Goal: Task Accomplishment & Management: Complete application form

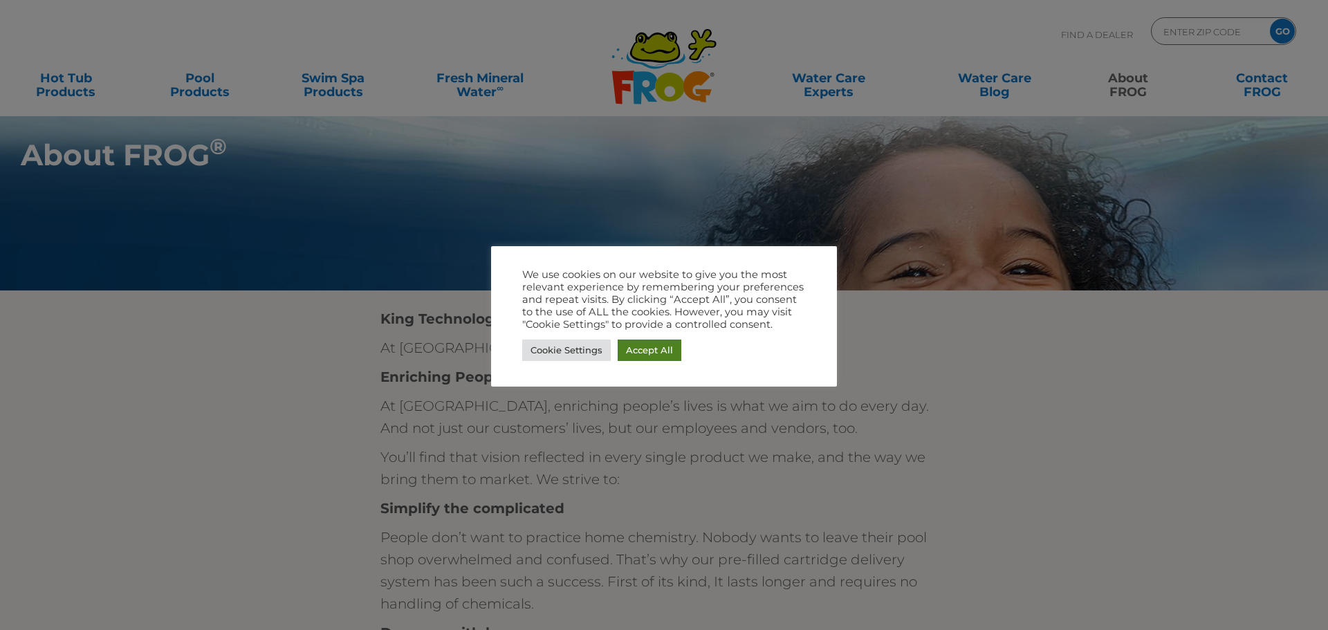
drag, startPoint x: 650, startPoint y: 346, endPoint x: 751, endPoint y: 362, distance: 102.2
click at [650, 347] on link "Accept All" at bounding box center [650, 350] width 64 height 21
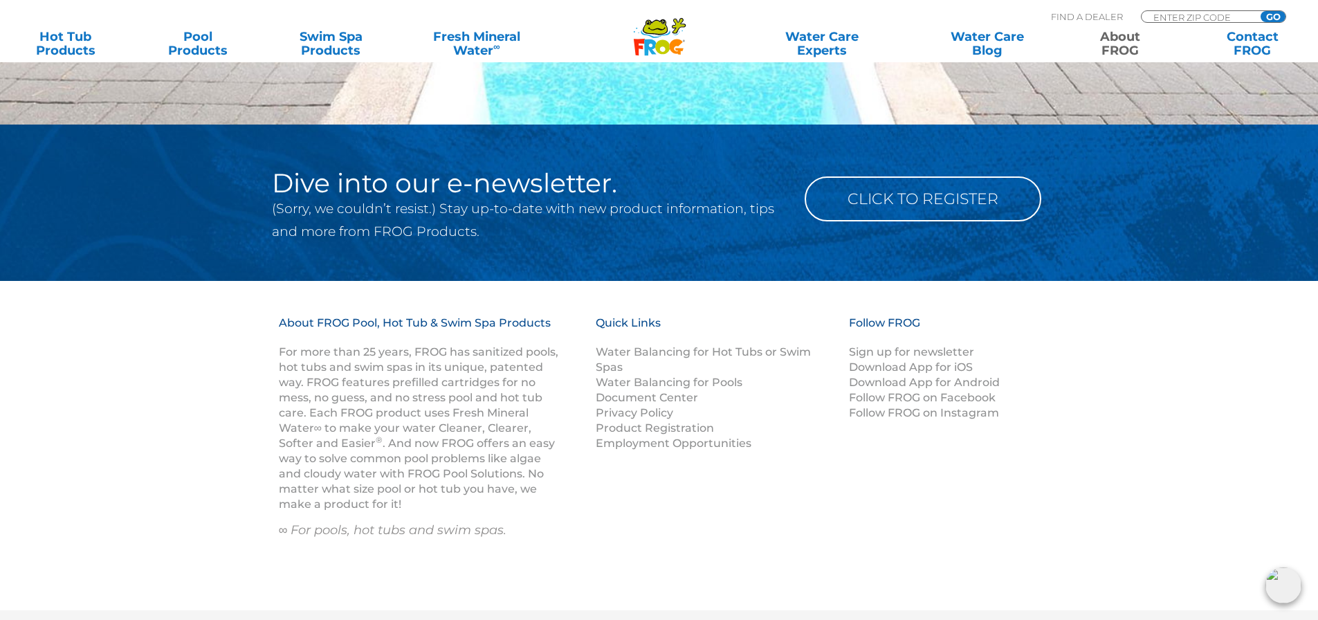
scroll to position [2421, 0]
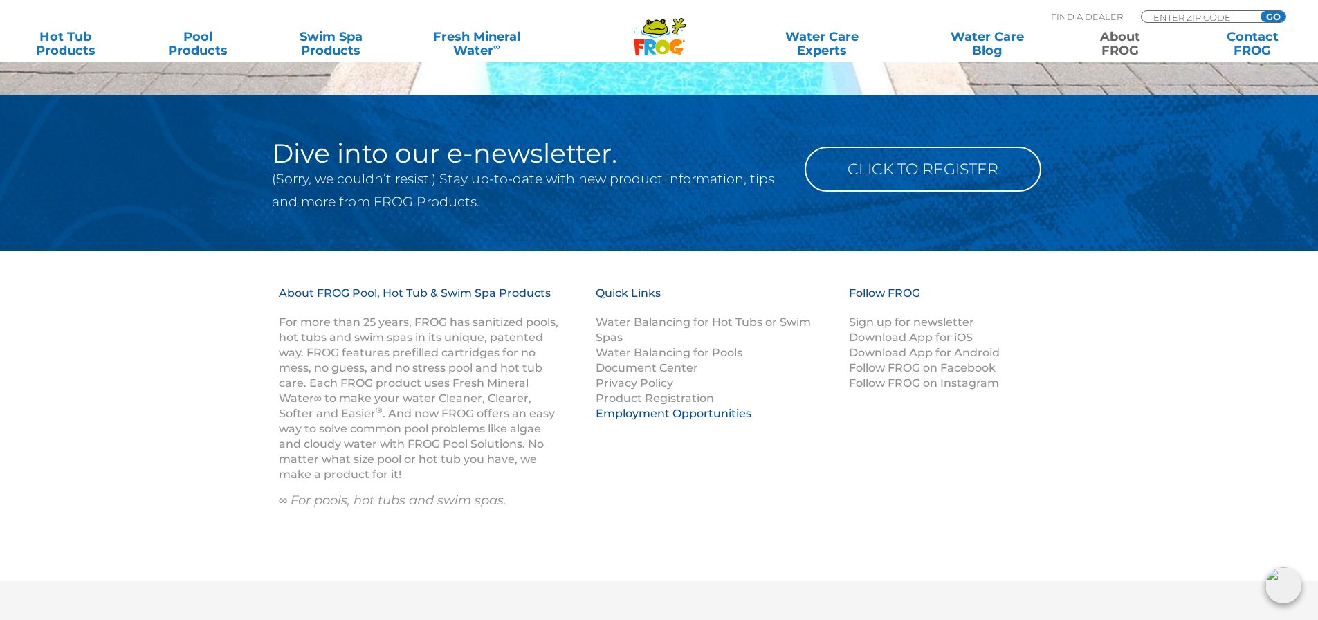
click at [661, 417] on link "Employment Opportunities" at bounding box center [674, 413] width 156 height 13
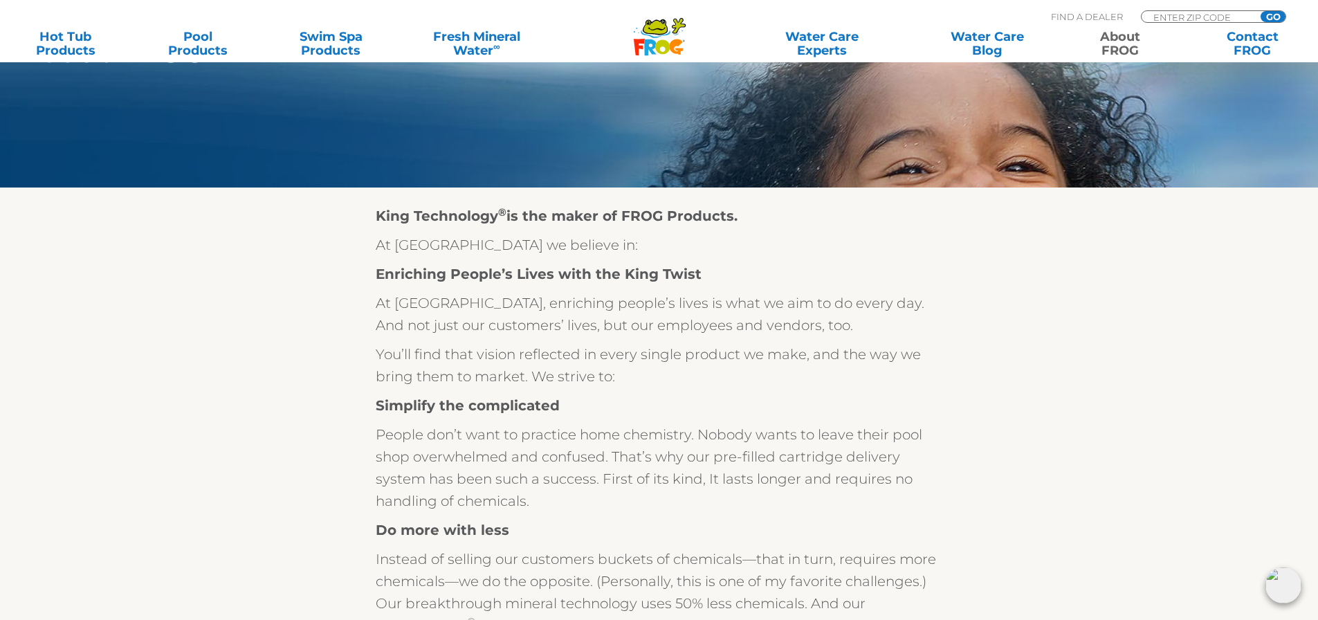
scroll to position [69, 0]
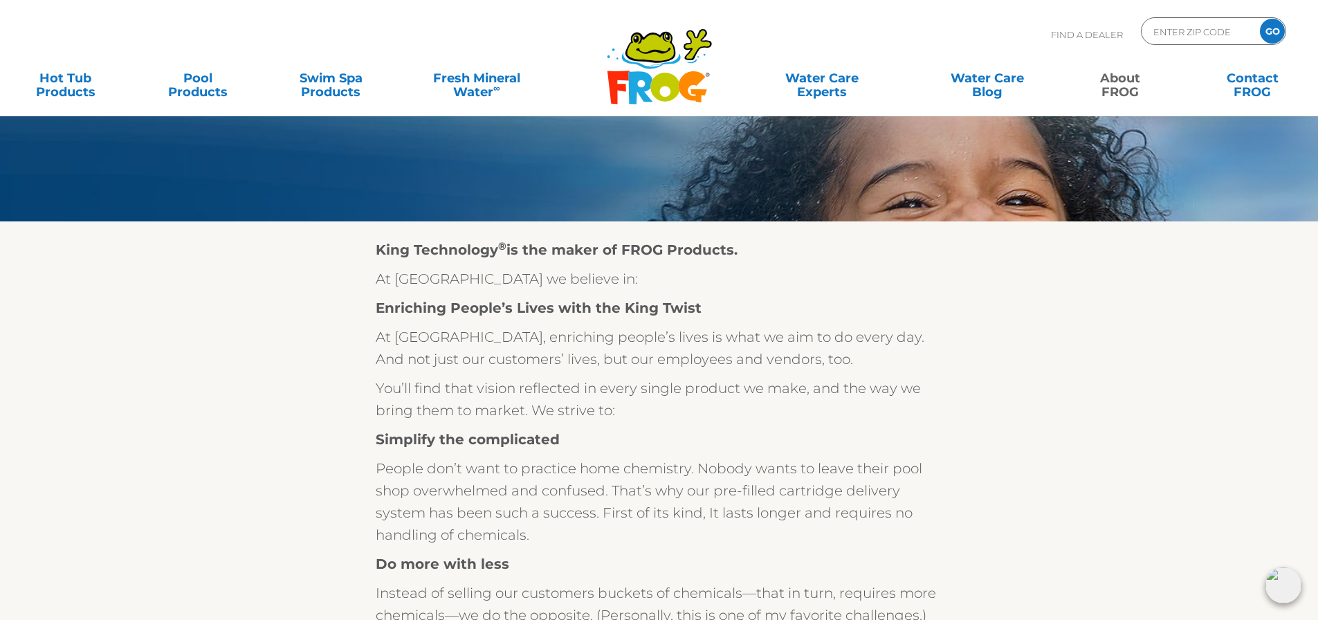
click at [1096, 68] on link "About FROG" at bounding box center [1119, 78] width 103 height 28
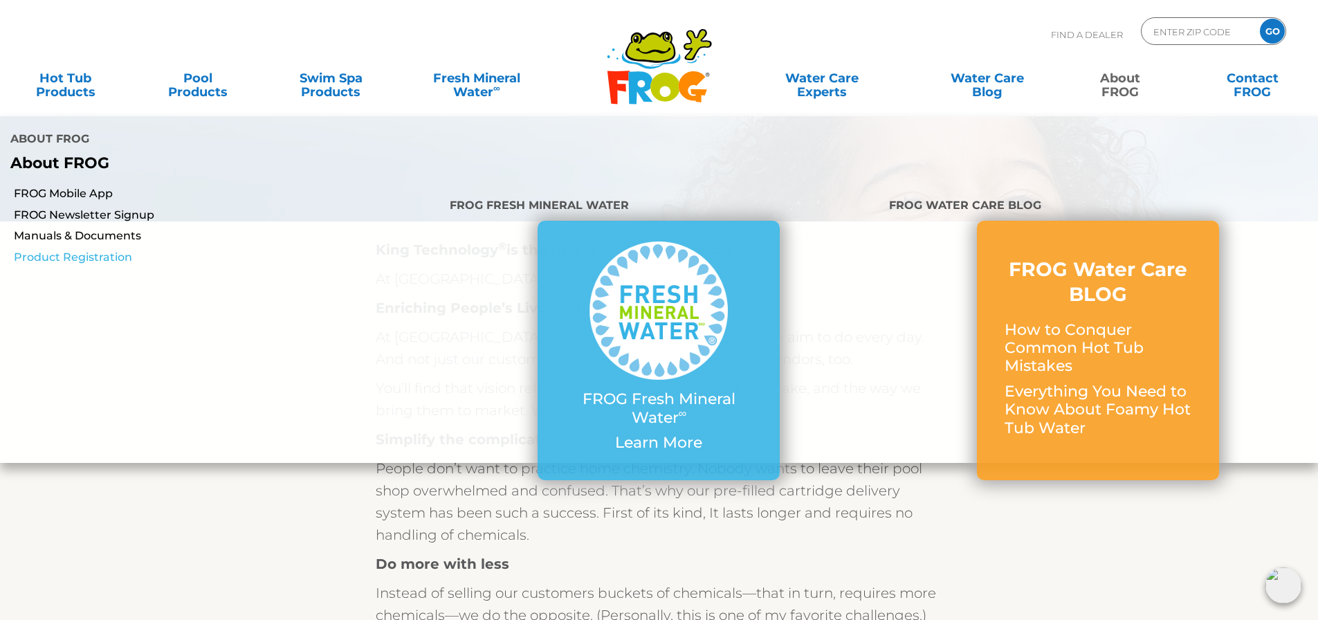
click at [115, 250] on link "Product Registration" at bounding box center [226, 257] width 425 height 15
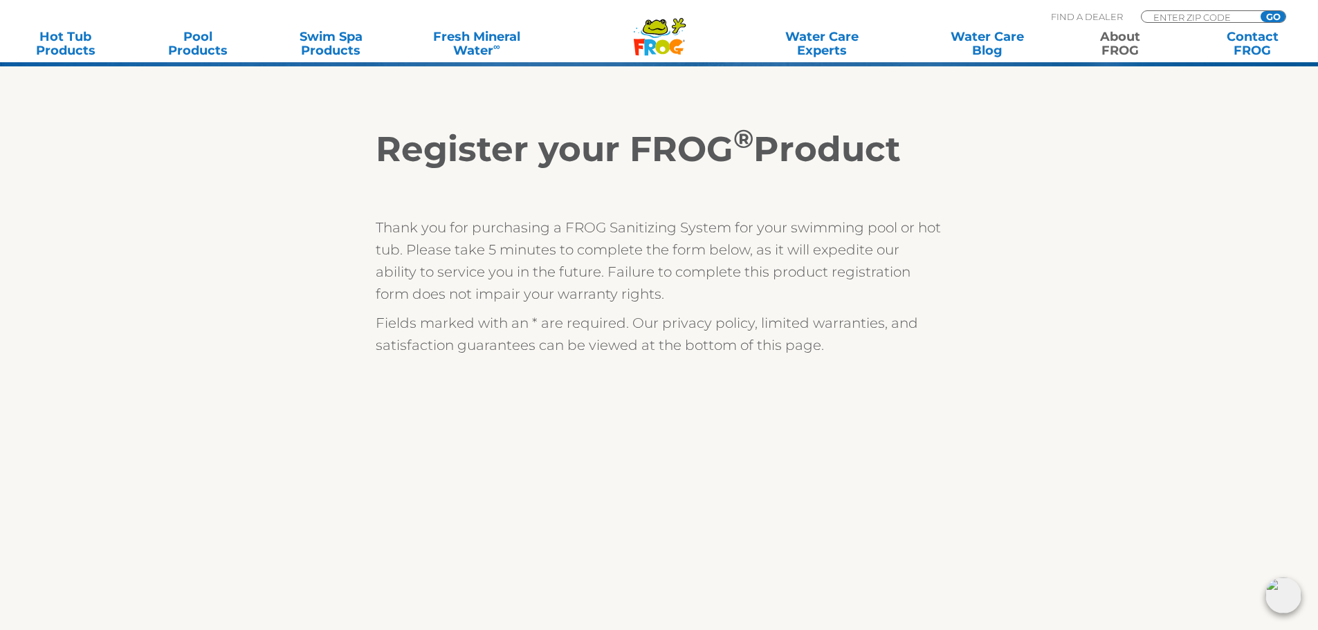
scroll to position [208, 0]
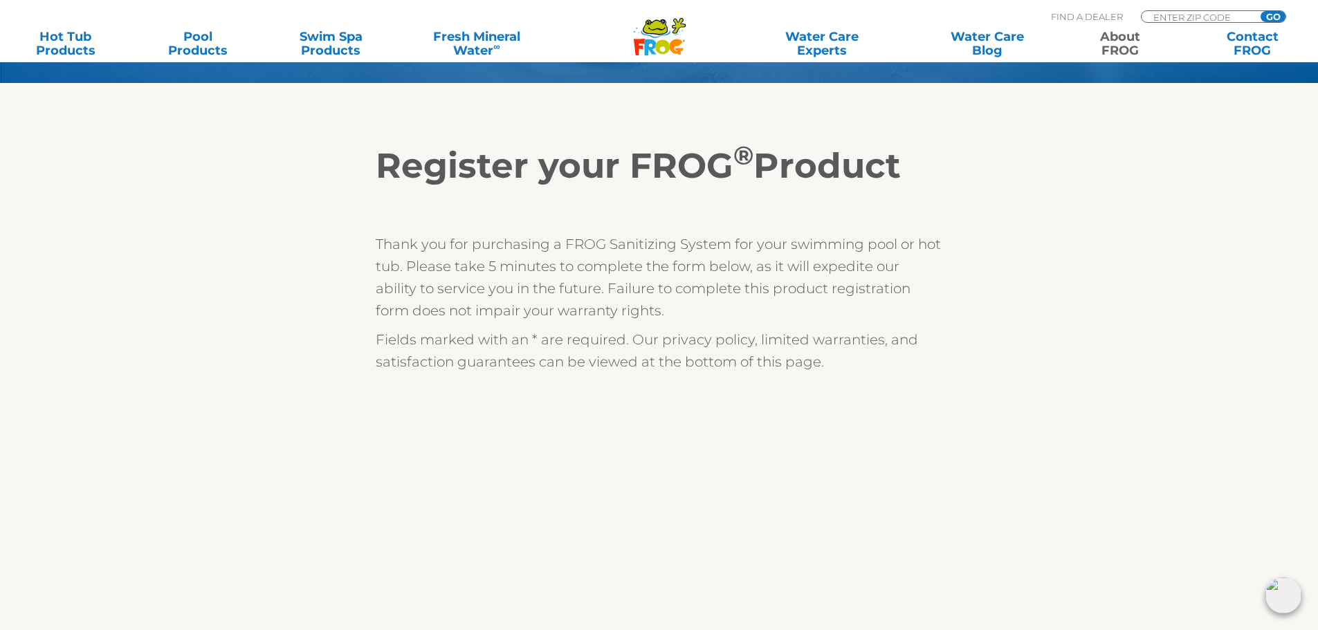
click at [1109, 42] on link "About FROG" at bounding box center [1119, 44] width 103 height 28
